Goal: Navigation & Orientation: Find specific page/section

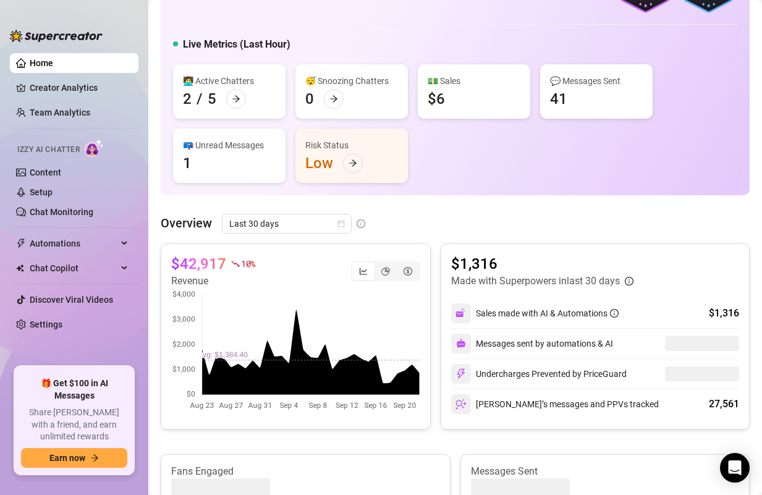
scroll to position [112, 0]
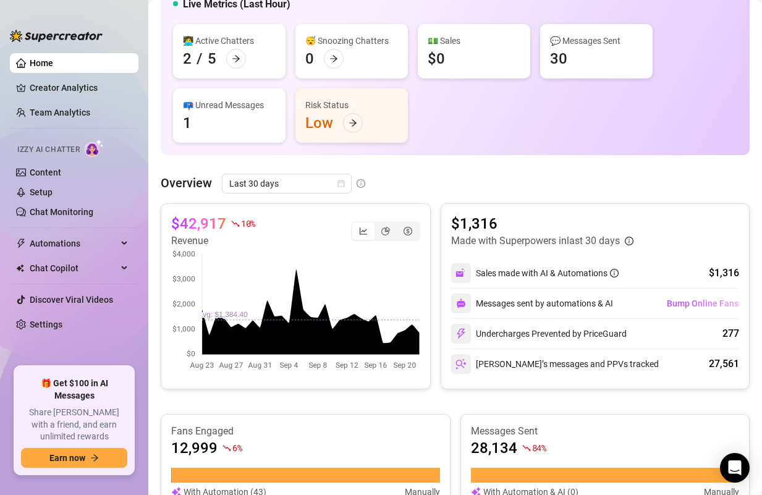
click at [369, 291] on canvas at bounding box center [295, 310] width 249 height 124
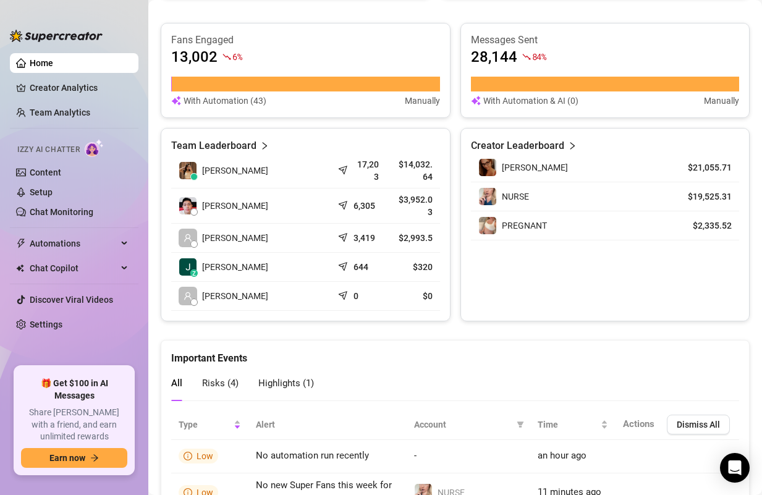
scroll to position [675, 0]
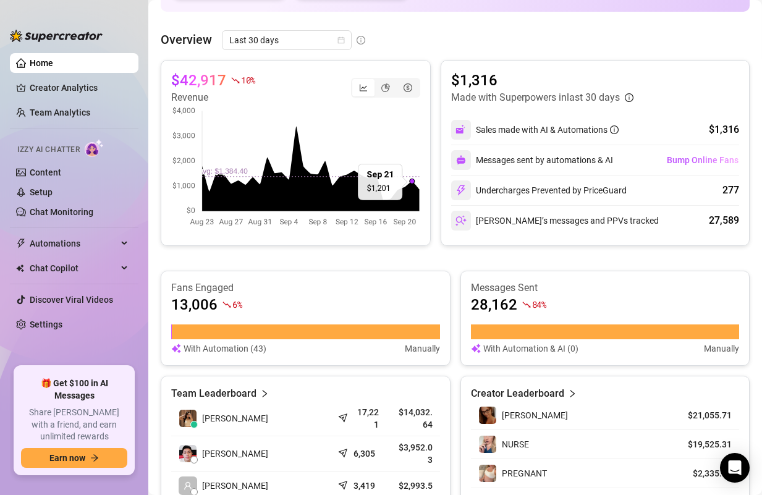
scroll to position [181, 0]
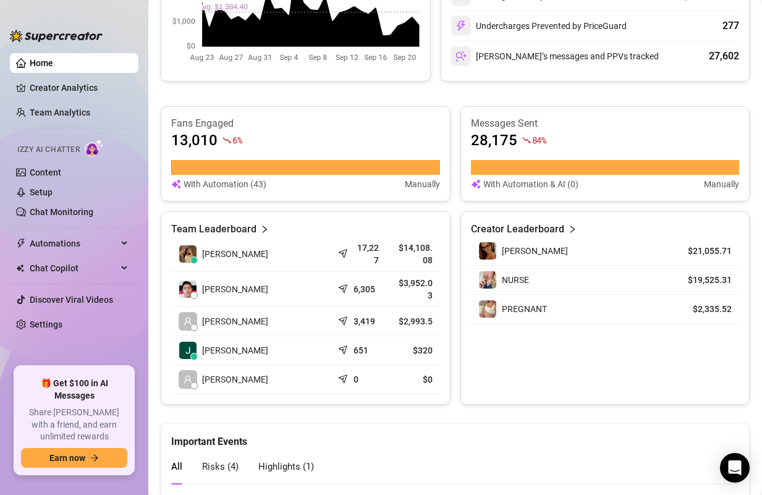
scroll to position [590, 0]
